Goal: Find contact information: Find contact information

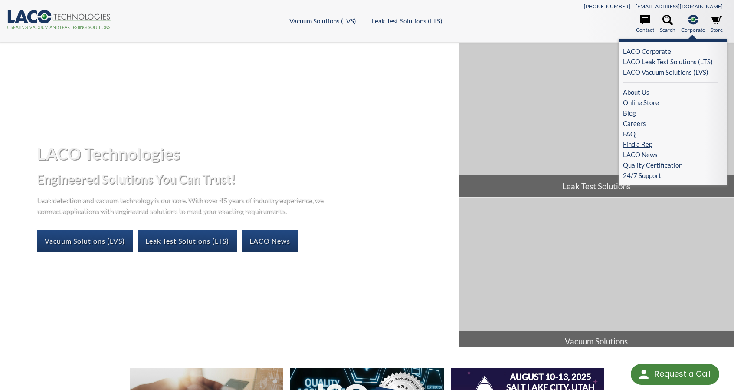
click at [643, 144] on link "Find a Rep" at bounding box center [670, 144] width 95 height 10
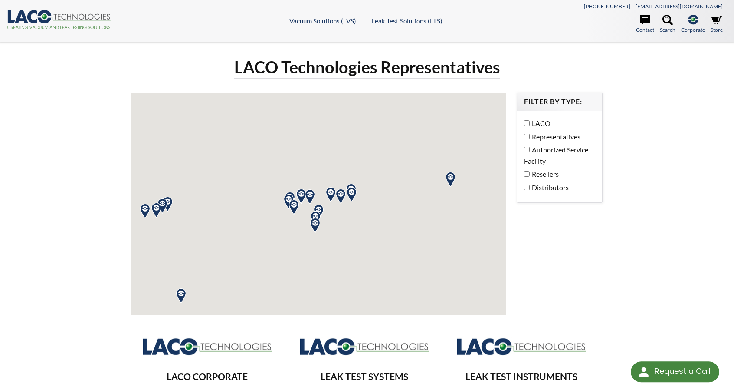
select select "Language Translate Widget"
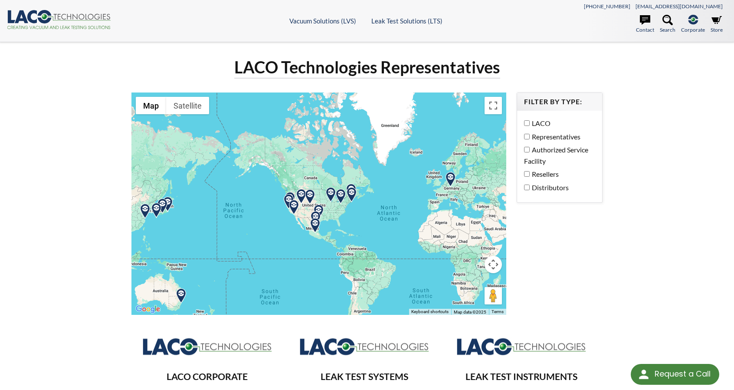
click at [350, 195] on img at bounding box center [351, 194] width 15 height 15
